Goal: Navigation & Orientation: Go to known website

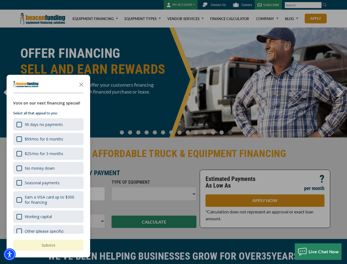
click at [173, 132] on div at bounding box center [173, 132] width 347 height 264
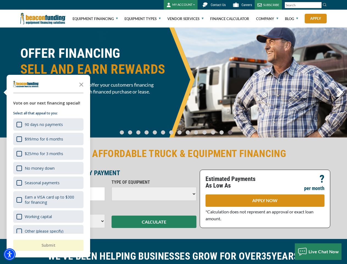
click at [10, 254] on img "Accessibility Menu" at bounding box center [10, 254] width 12 height 12
click at [173, 132] on body "Skip to main content Enable accessibility for low vision Open the accessibility…" at bounding box center [173, 132] width 347 height 264
click at [81, 84] on body "Skip to main content Enable accessibility for low vision Open the accessibility…" at bounding box center [173, 132] width 347 height 264
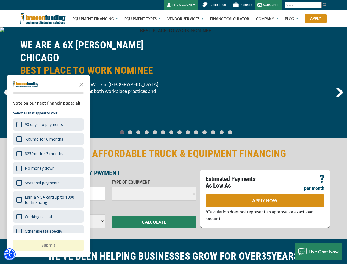
click at [48, 124] on body "Skip to main content Enable accessibility for low vision Open the accessibility…" at bounding box center [173, 132] width 347 height 264
